Goal: Task Accomplishment & Management: Use online tool/utility

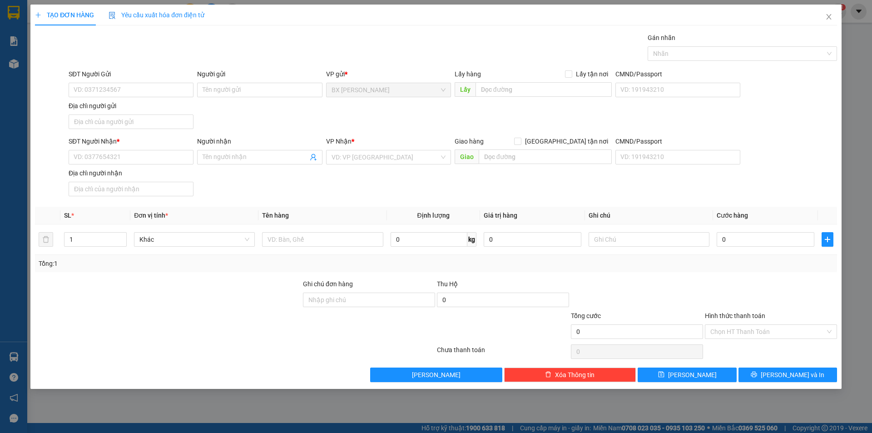
click at [9, 91] on div "TẠO ĐƠN HÀNG Yêu cầu xuất hóa đơn điện tử Transit Pickup Surcharge Ids Transit …" at bounding box center [436, 216] width 872 height 433
click at [12, 65] on div "TẠO ĐƠN HÀNG Yêu cầu xuất hóa đơn điện tử Transit Pickup Surcharge Ids Transit …" at bounding box center [436, 216] width 872 height 433
drag, startPoint x: 839, startPoint y: 20, endPoint x: 832, endPoint y: 20, distance: 6.8
click at [836, 20] on span "Close" at bounding box center [828, 17] width 25 height 25
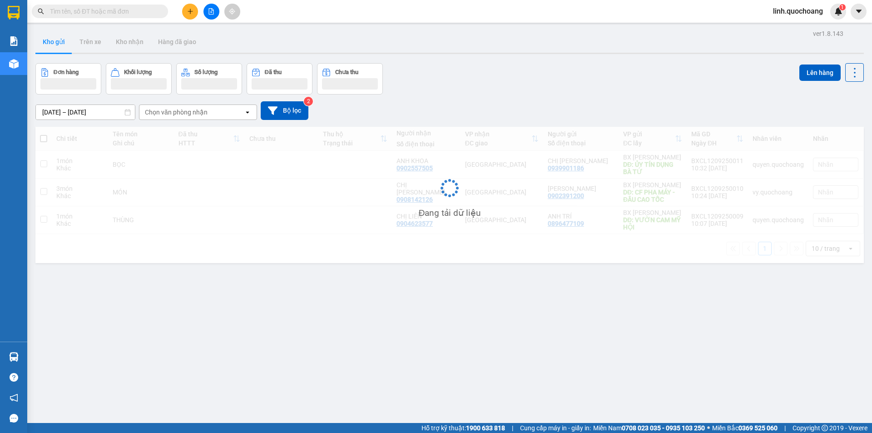
click at [832, 20] on div "Kết quả tìm kiếm ( 0 ) Bộ lọc No Data linh.quochoang 1" at bounding box center [436, 11] width 872 height 23
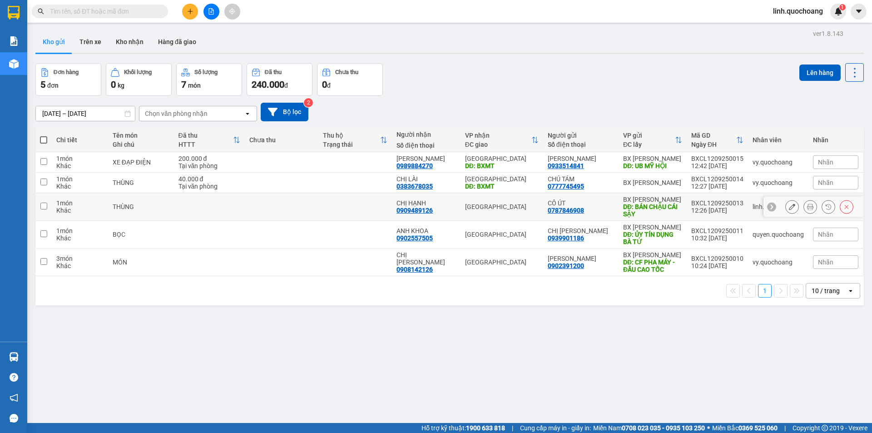
click at [338, 202] on td at bounding box center [355, 207] width 74 height 28
checkbox input "true"
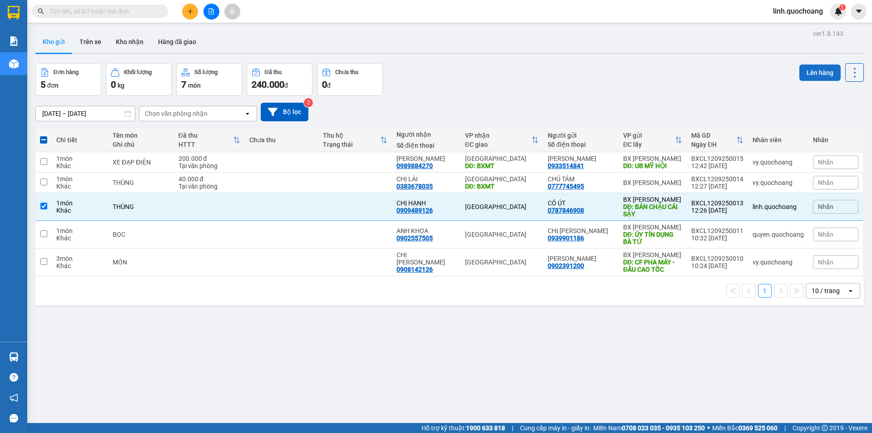
click at [800, 69] on button "Lên hàng" at bounding box center [820, 73] width 41 height 16
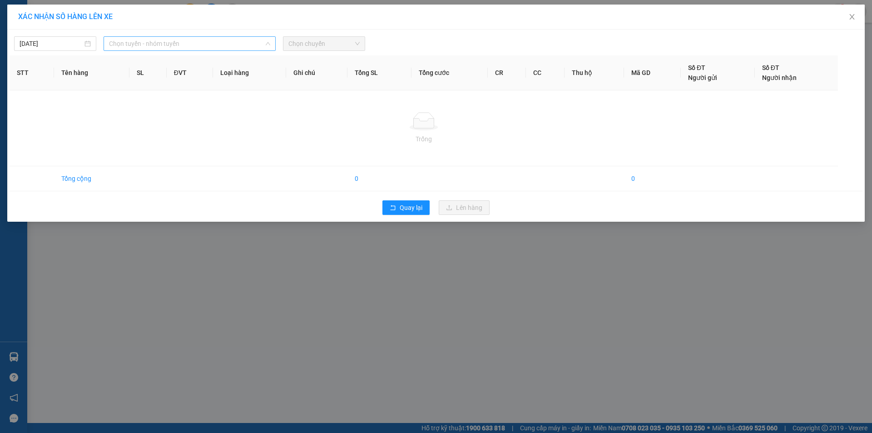
click at [144, 40] on span "Chọn tuyến - nhóm tuyến" at bounding box center [189, 44] width 161 height 14
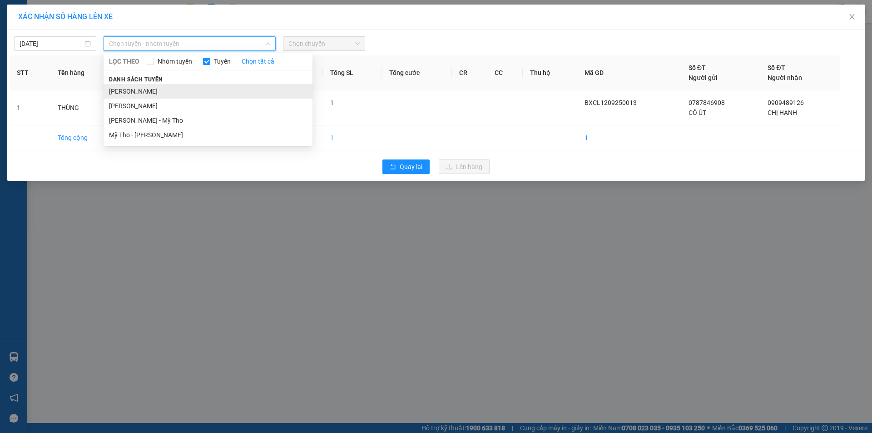
click at [149, 90] on li "[PERSON_NAME]" at bounding box center [208, 91] width 209 height 15
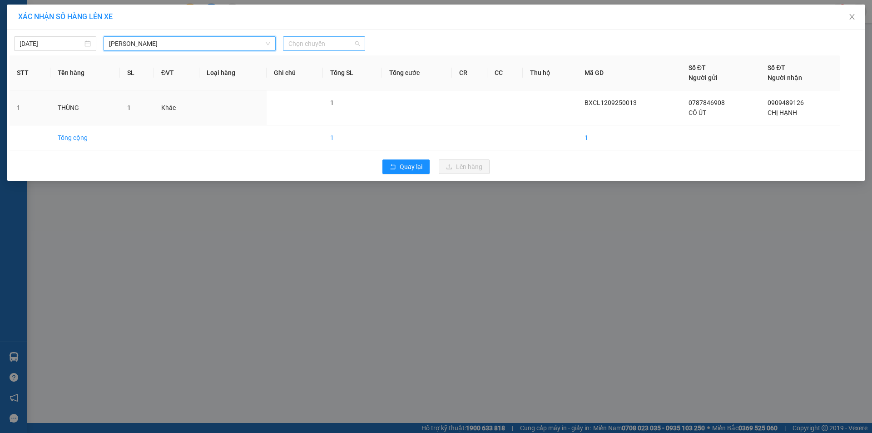
click at [303, 47] on span "Chọn chuyến" at bounding box center [323, 44] width 71 height 14
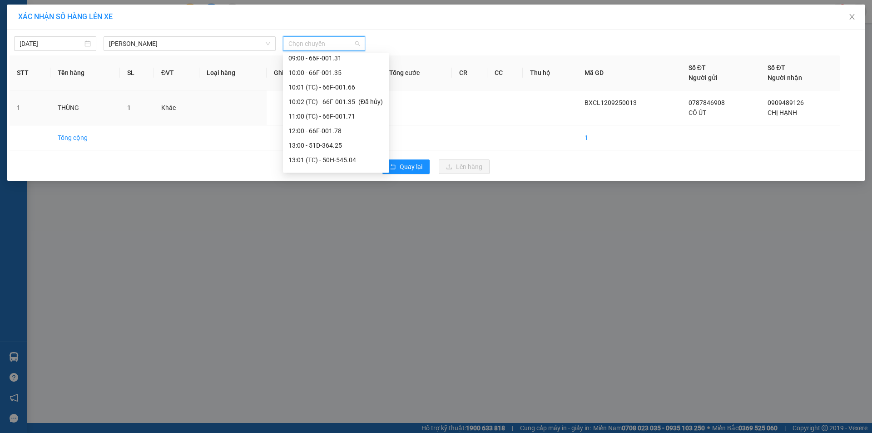
scroll to position [318, 0]
click at [335, 118] on div "13:01 (TC) - 50H-545.04" at bounding box center [335, 122] width 95 height 10
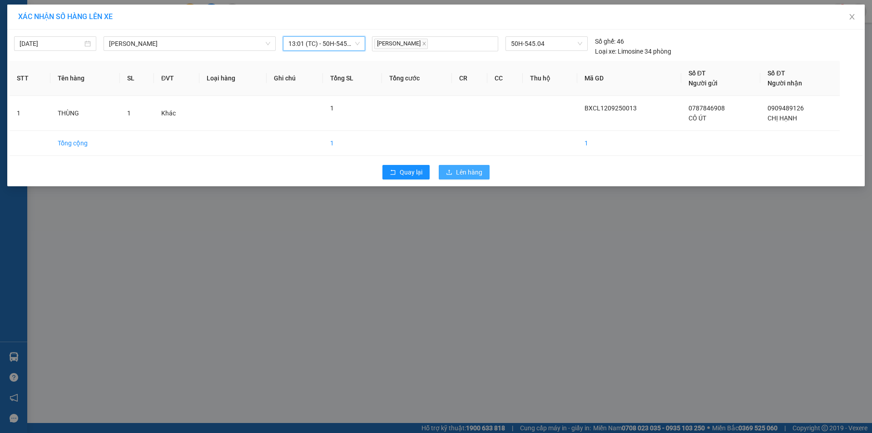
click at [487, 169] on button "Lên hàng" at bounding box center [464, 172] width 51 height 15
